Goal: Check status: Check status

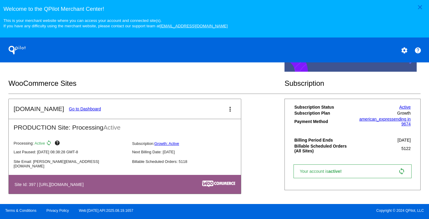
scroll to position [182, 0]
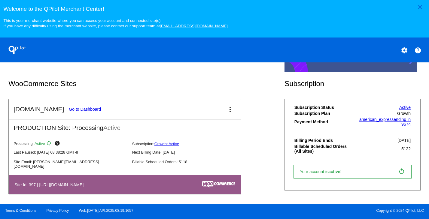
drag, startPoint x: 75, startPoint y: 109, endPoint x: 74, endPoint y: 113, distance: 4.5
click at [75, 109] on mat-card-header "[DOMAIN_NAME] Go to Dashboard more_vert" at bounding box center [125, 109] width 232 height 20
click at [74, 112] on link "Go to Dashboard" at bounding box center [85, 109] width 32 height 5
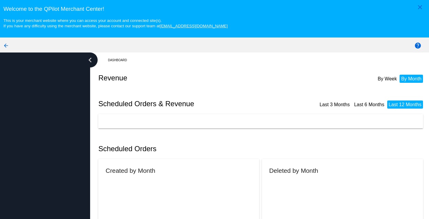
click at [74, 113] on div at bounding box center [45, 147] width 90 height 189
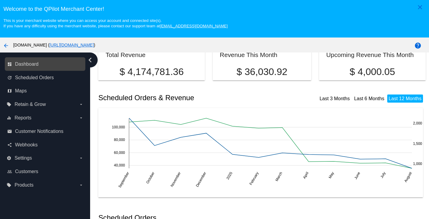
scroll to position [90, 0]
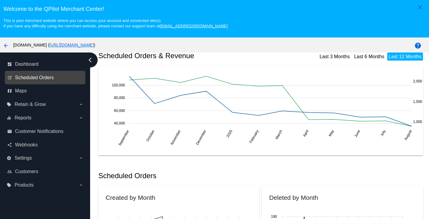
click at [41, 76] on span "Scheduled Orders" at bounding box center [34, 77] width 39 height 5
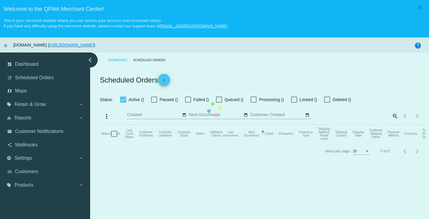
checkbox input "true"
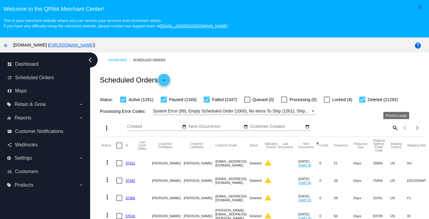
click at [391, 128] on mat-icon "search" at bounding box center [394, 127] width 7 height 9
click at [346, 127] on input "Search" at bounding box center [357, 126] width 81 height 5
paste input "[EMAIL_ADDRESS][DOMAIN_NAME]"
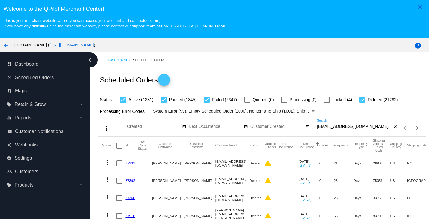
type input "[EMAIL_ADDRESS][DOMAIN_NAME]"
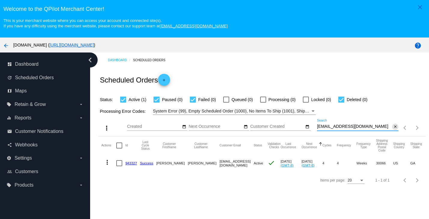
click at [393, 129] on mat-icon "close" at bounding box center [395, 127] width 4 height 5
